Goal: Transaction & Acquisition: Purchase product/service

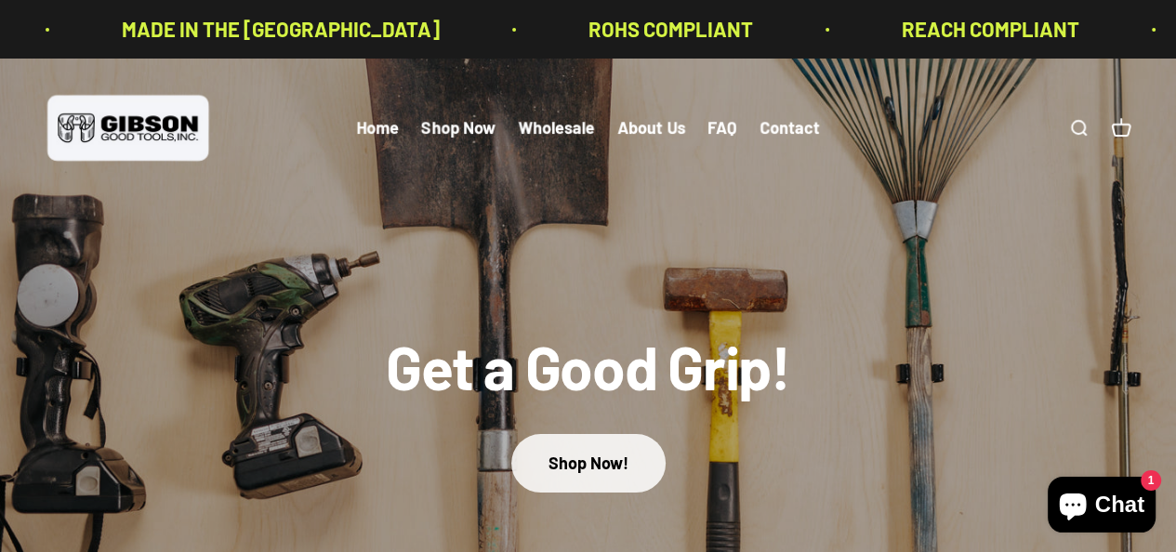
click at [588, 459] on link "Shop Now!" at bounding box center [588, 463] width 154 height 59
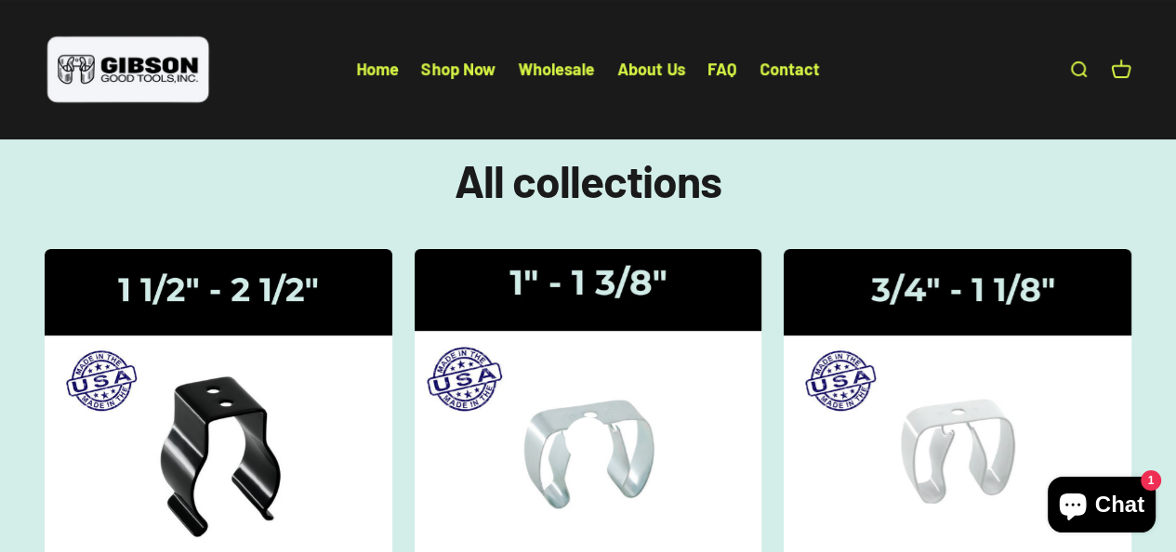
scroll to position [292, 0]
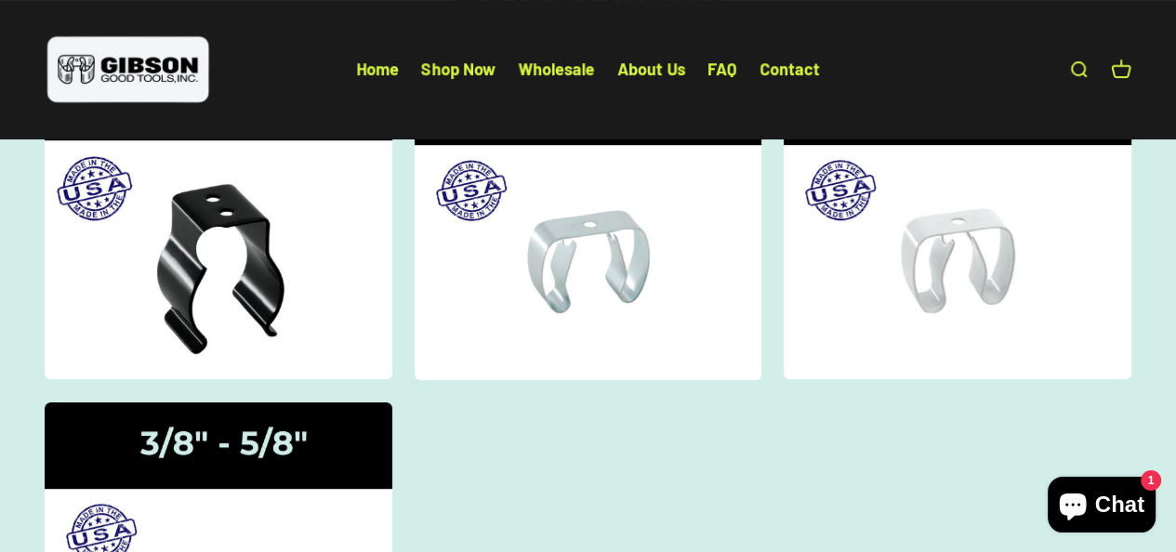
click at [192, 256] on img at bounding box center [218, 219] width 368 height 340
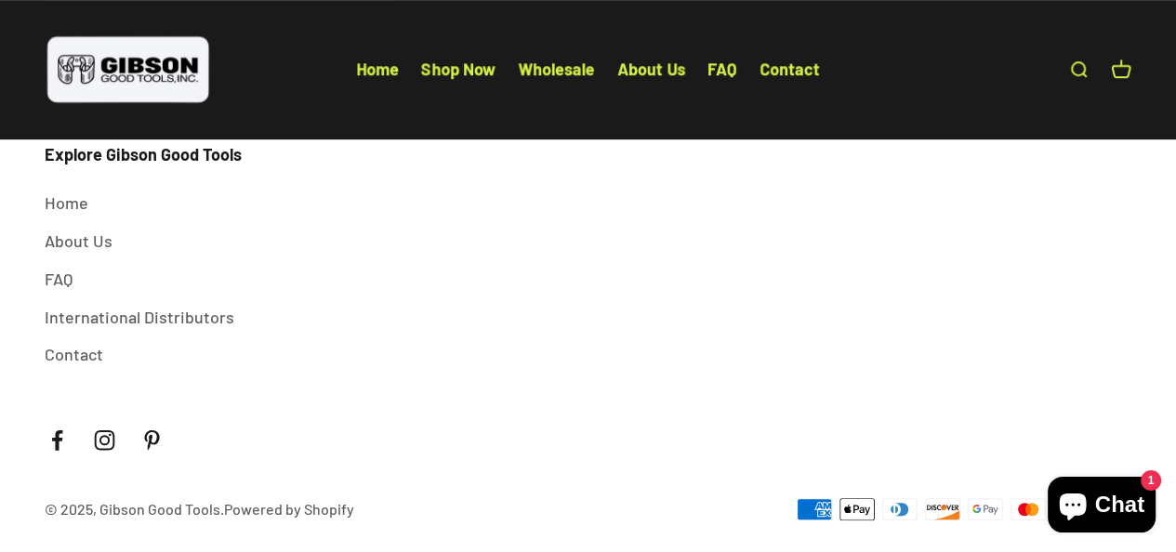
scroll to position [1036, 0]
